Goal: Task Accomplishment & Management: Use online tool/utility

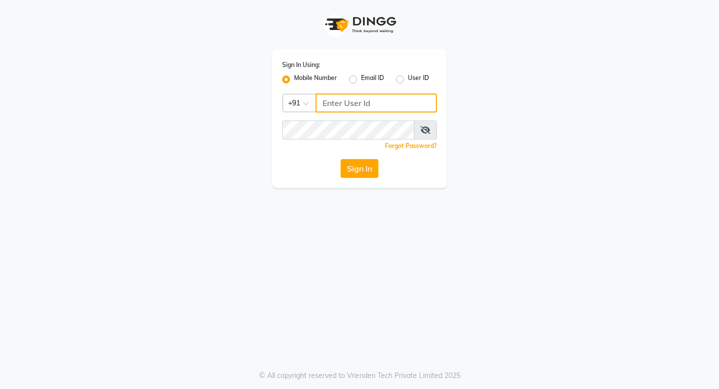
type input "9728722000"
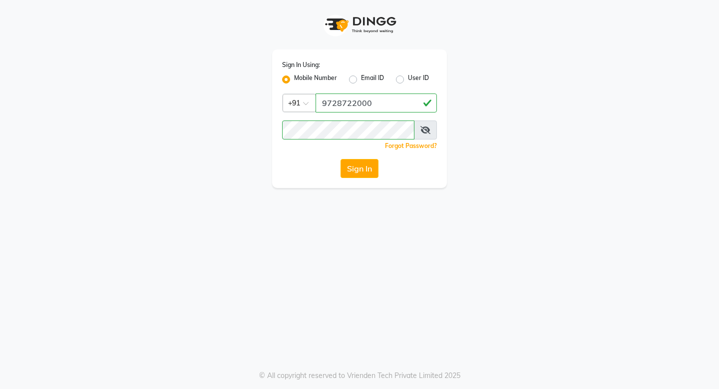
click at [547, 202] on div "Sign In Using: Mobile Number Email ID User ID Country Code × [PHONE_NUMBER] Rem…" at bounding box center [359, 194] width 719 height 389
click at [362, 172] on button "Sign In" at bounding box center [360, 168] width 38 height 19
